Goal: Task Accomplishment & Management: Use online tool/utility

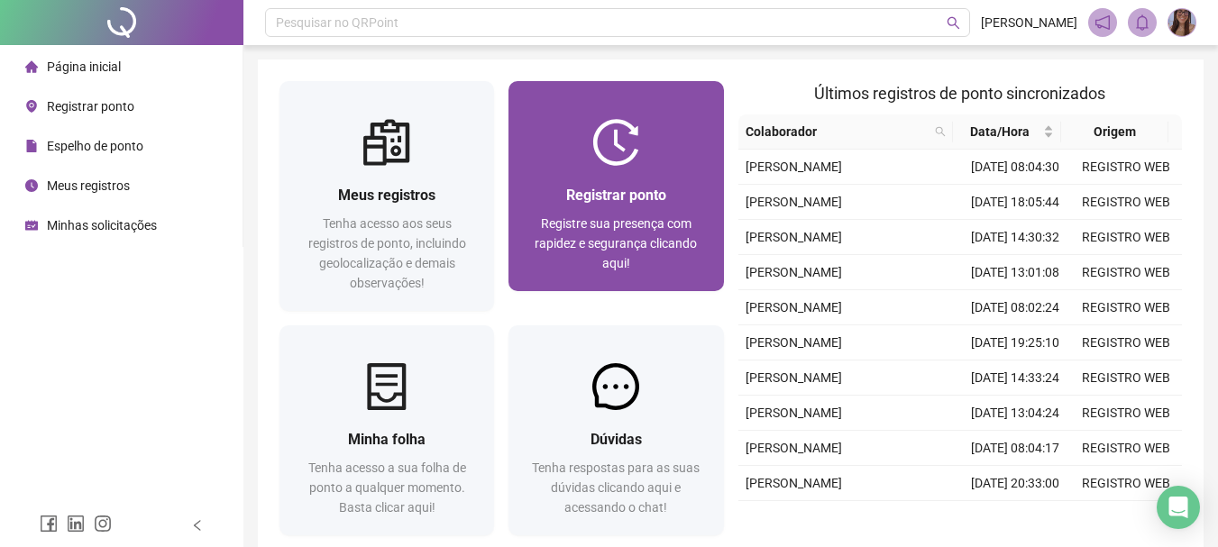
click at [648, 204] on span "Registrar ponto" at bounding box center [616, 195] width 100 height 17
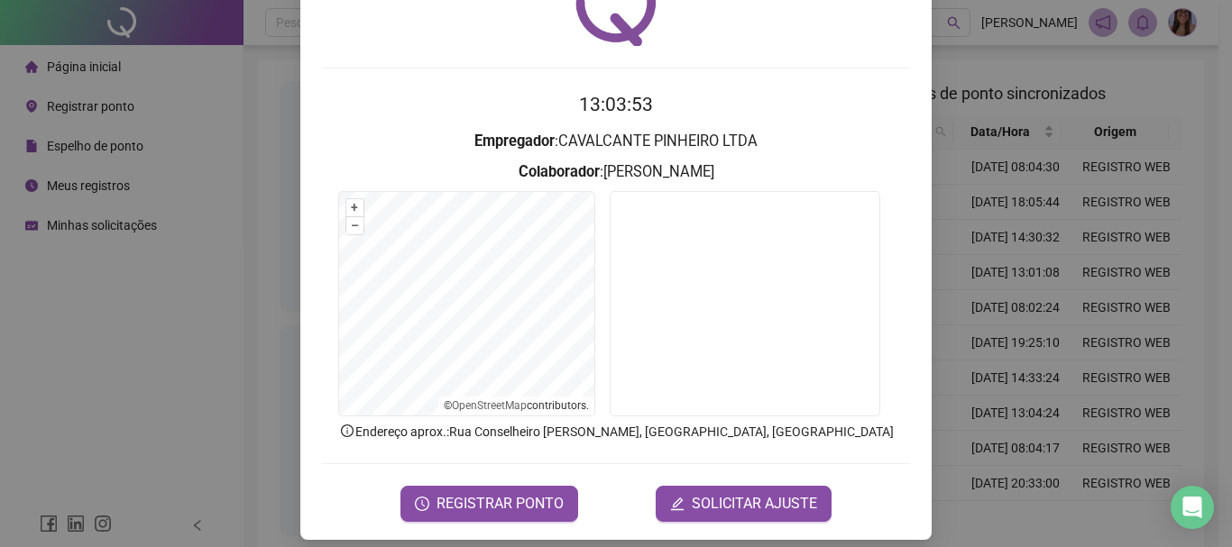
scroll to position [117, 0]
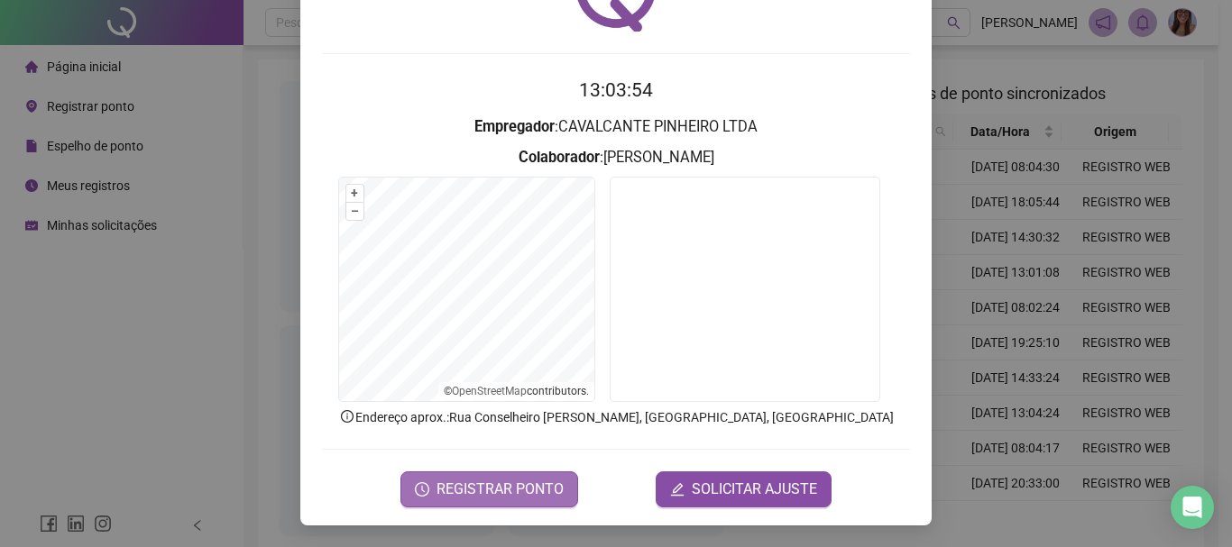
click at [536, 487] on span "REGISTRAR PONTO" at bounding box center [499, 490] width 127 height 22
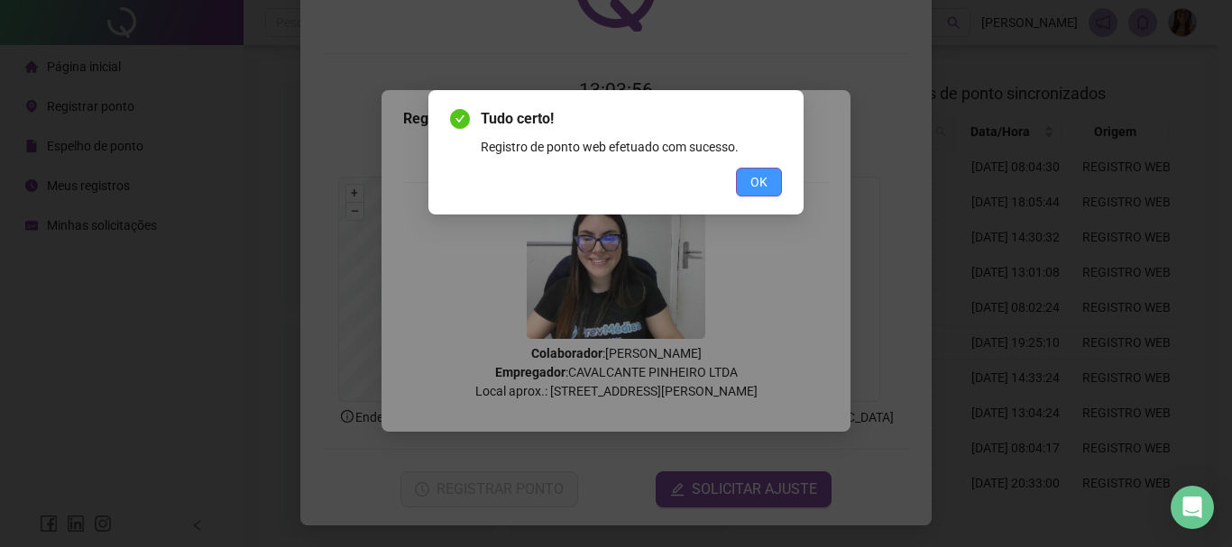
click at [750, 180] on span "OK" at bounding box center [758, 182] width 17 height 20
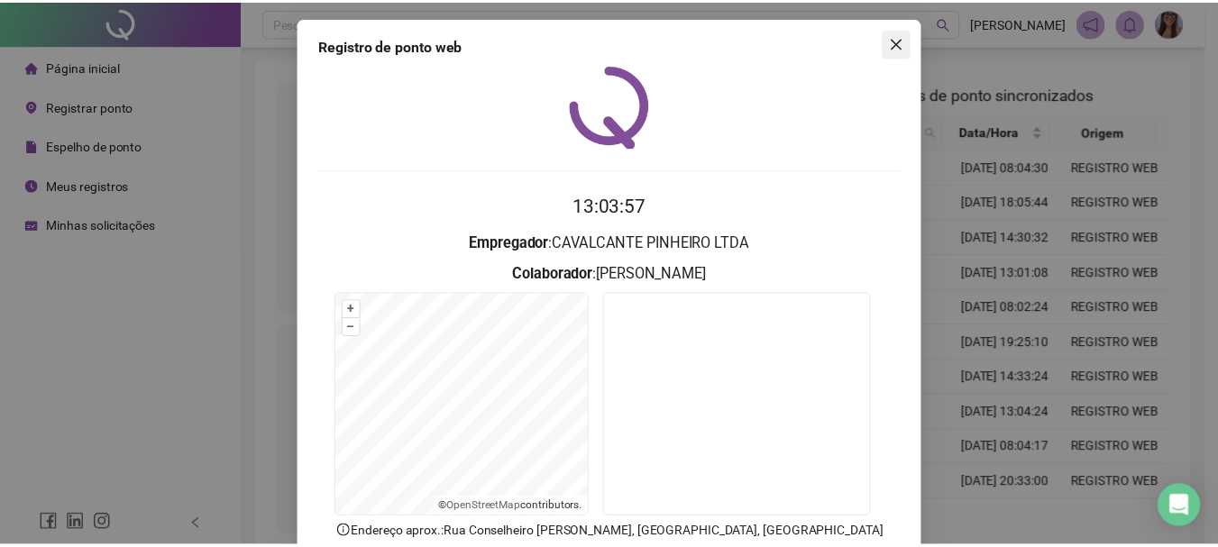
scroll to position [0, 0]
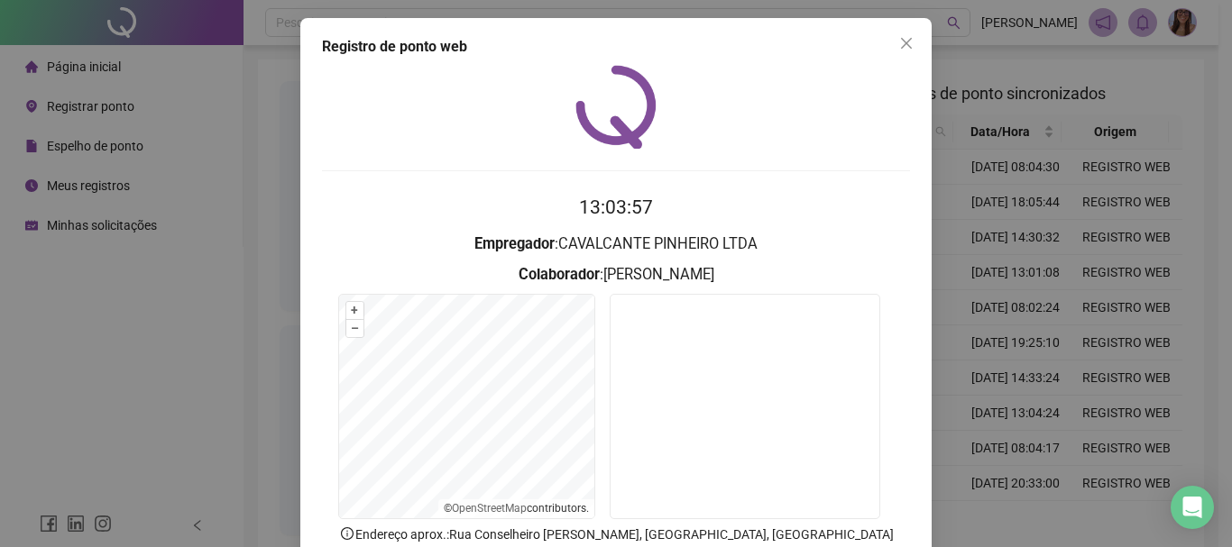
click at [896, 50] on button "Close" at bounding box center [906, 43] width 29 height 29
